Goal: Information Seeking & Learning: Learn about a topic

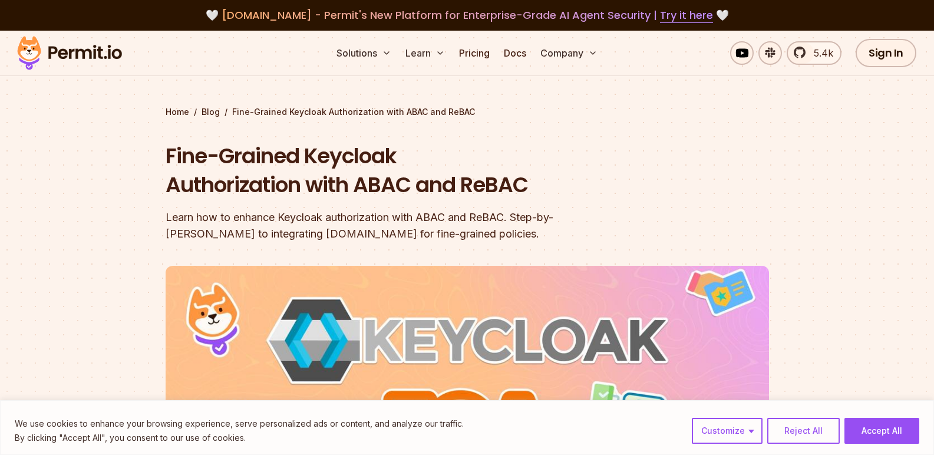
click at [85, 46] on img at bounding box center [70, 53] width 116 height 40
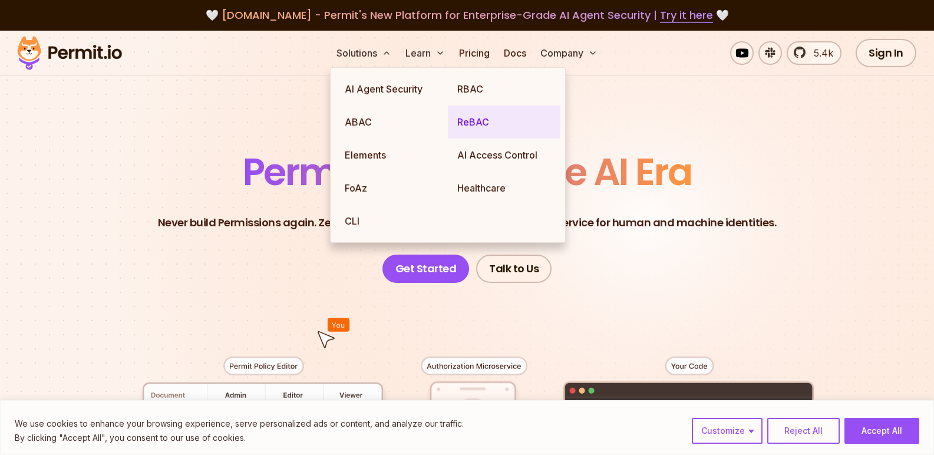
click at [468, 124] on link "ReBAC" at bounding box center [504, 122] width 113 height 33
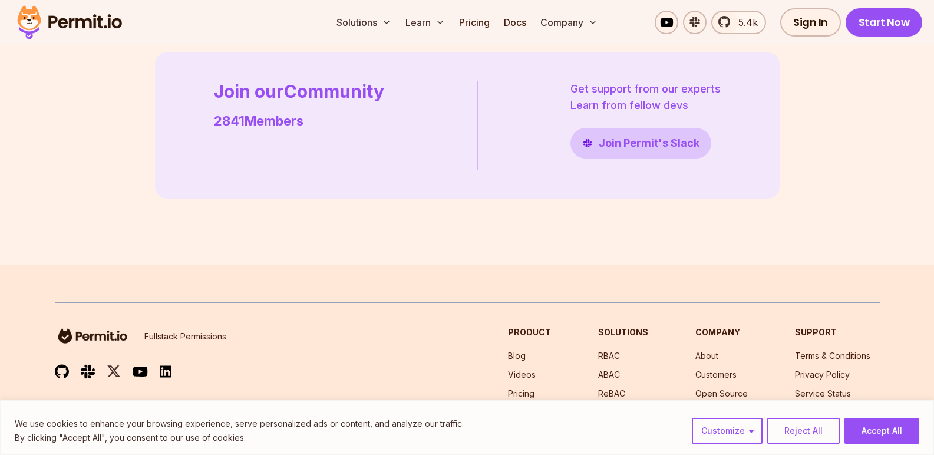
scroll to position [3478, 0]
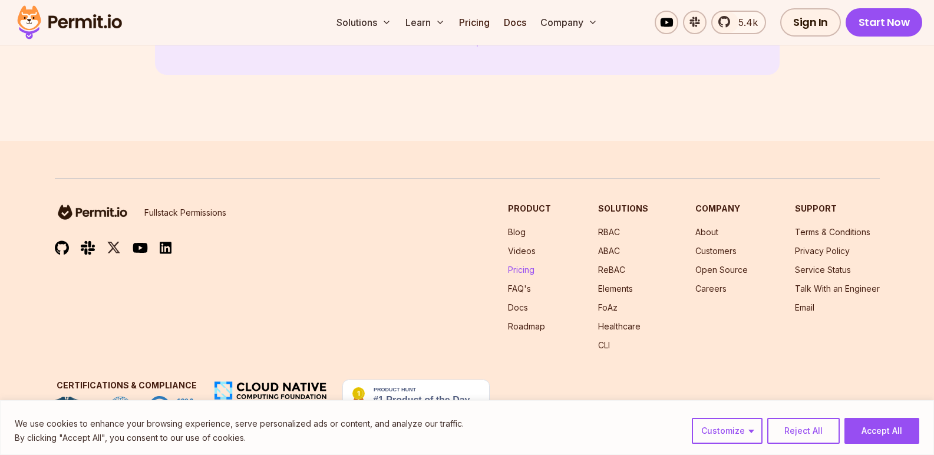
click at [526, 272] on link "Pricing" at bounding box center [521, 270] width 27 height 10
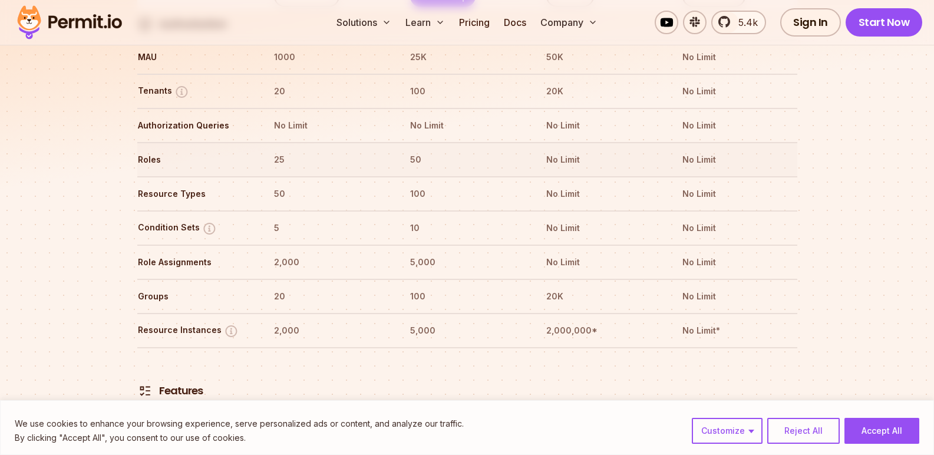
scroll to position [1375, 0]
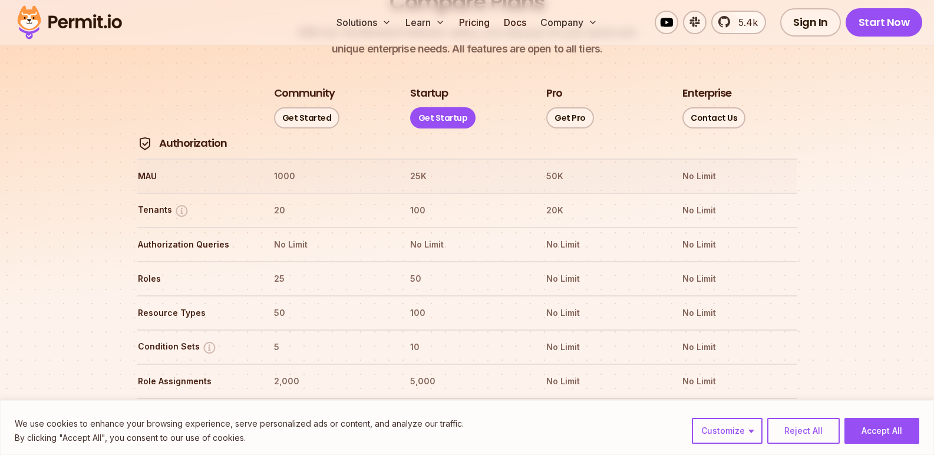
click at [144, 167] on th "MAU" at bounding box center [194, 176] width 115 height 19
click at [311, 167] on th "1000" at bounding box center [330, 176] width 115 height 19
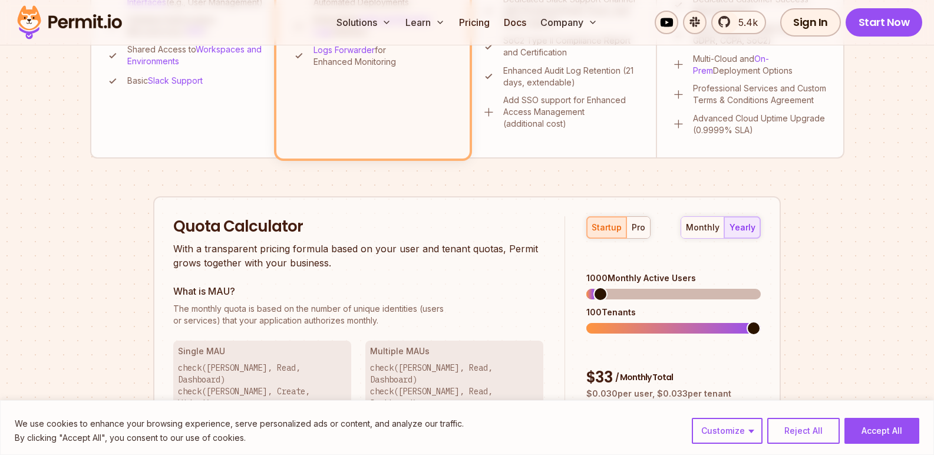
scroll to position [0, 0]
